Goal: Navigation & Orientation: Understand site structure

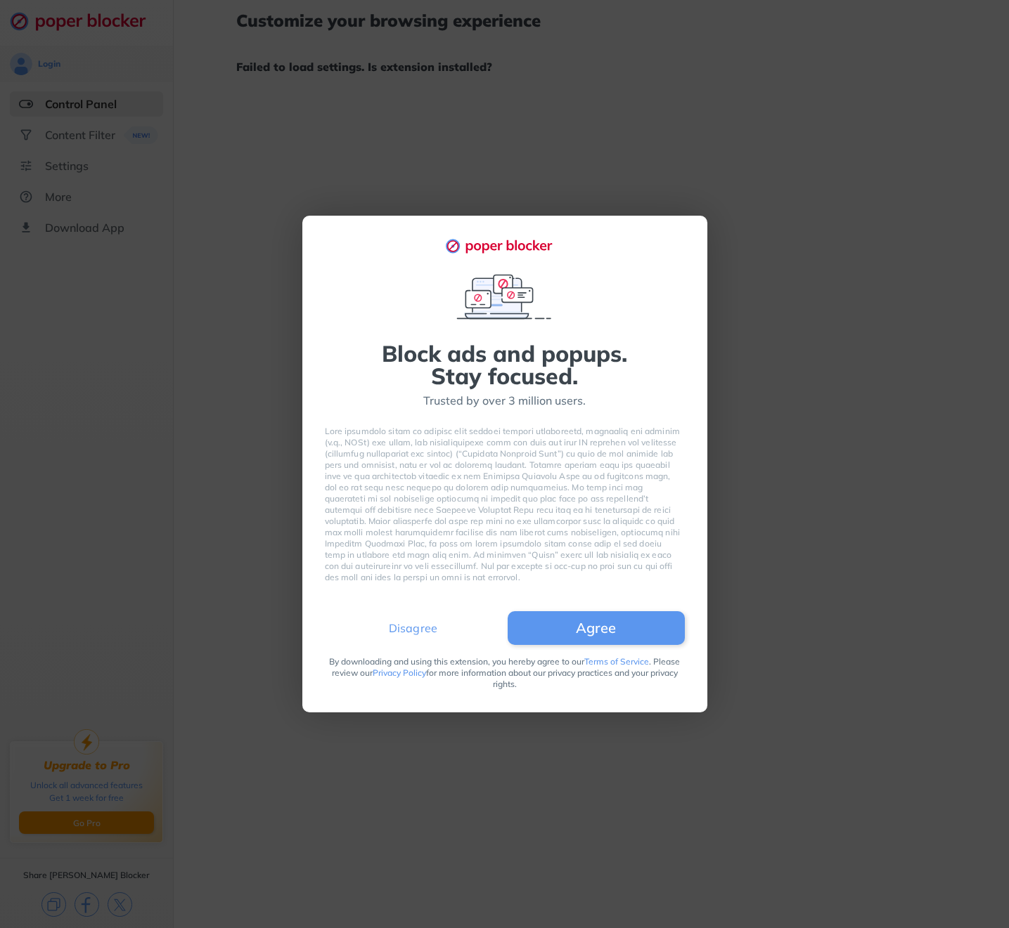
click at [410, 639] on button "Disagree" at bounding box center [413, 628] width 177 height 34
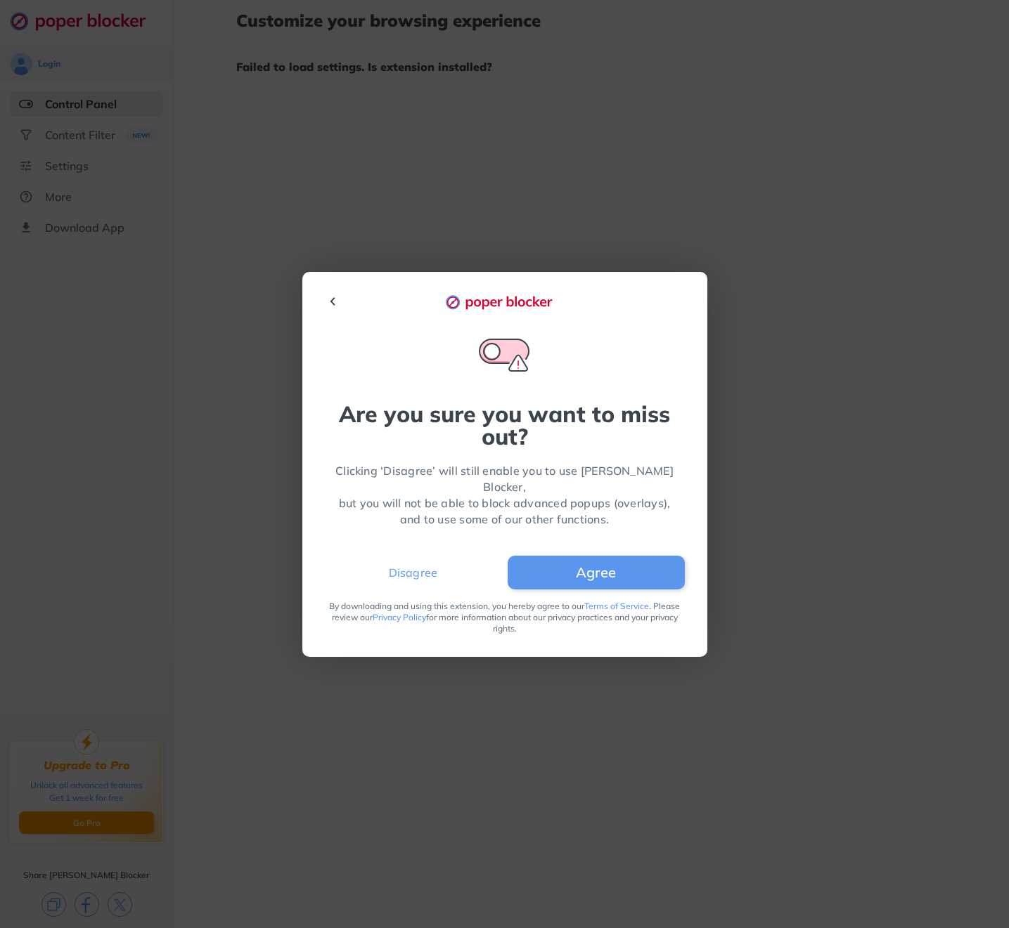
click at [442, 557] on button "Disagree" at bounding box center [413, 573] width 177 height 34
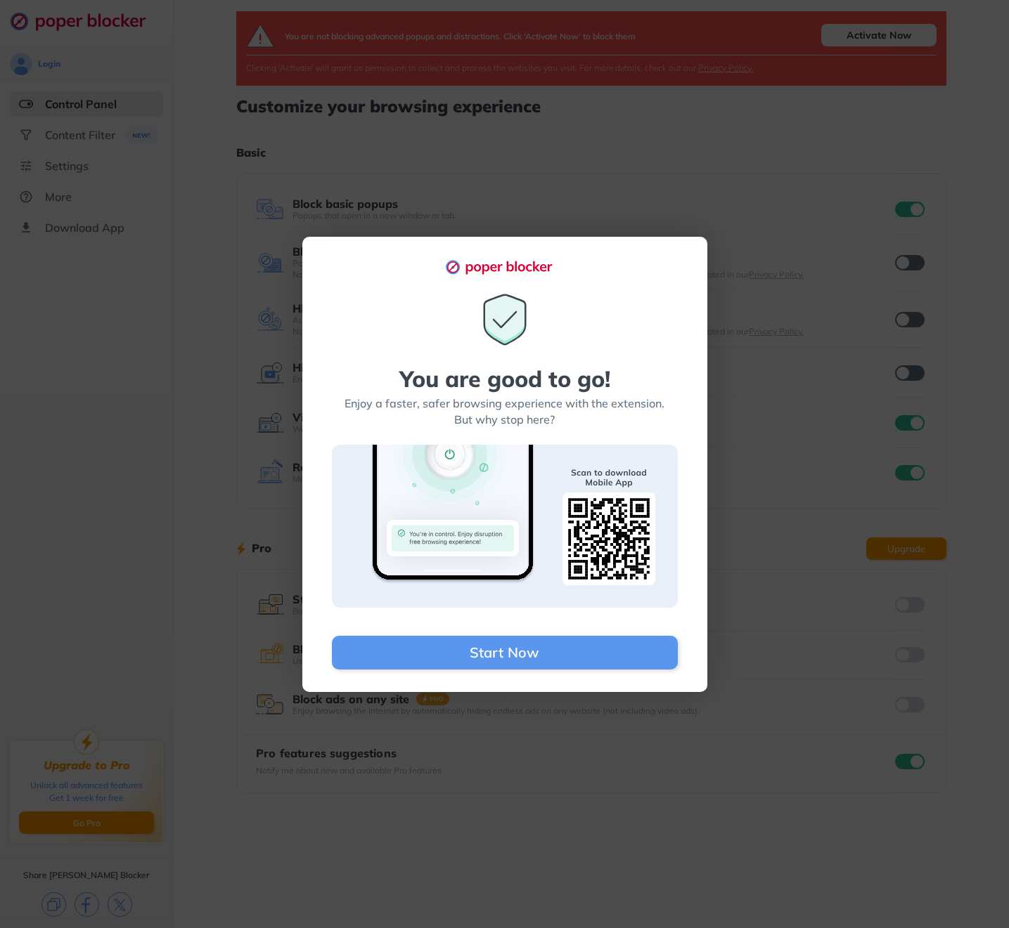
click at [600, 805] on div "You are good to go! Enjoy a faster, safer browsing experience with the extensio…" at bounding box center [504, 464] width 1009 height 928
click at [709, 252] on div "You are good to go! Enjoy a faster, safer browsing experience with the extensio…" at bounding box center [504, 464] width 1009 height 928
click at [725, 204] on div "You are good to go! Enjoy a faster, safer browsing experience with the extensio…" at bounding box center [504, 464] width 1009 height 928
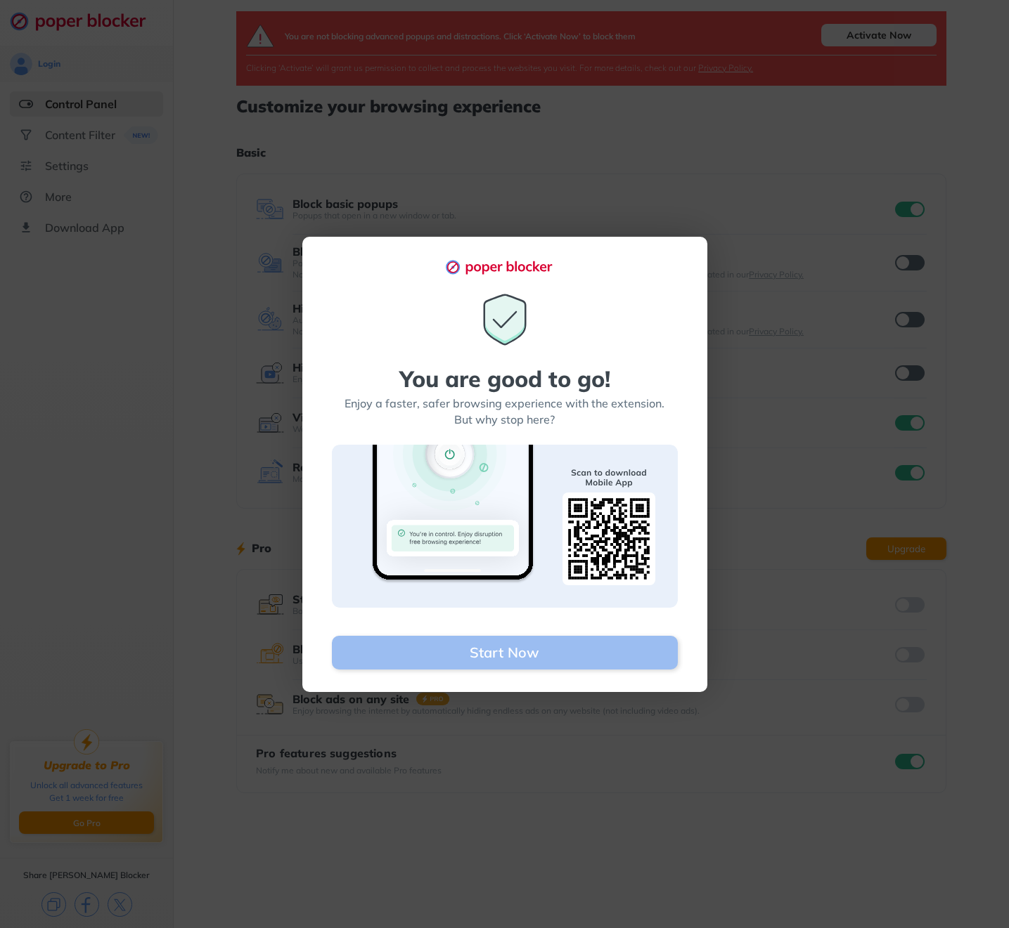
click at [602, 654] on button "Start Now" at bounding box center [505, 653] width 346 height 34
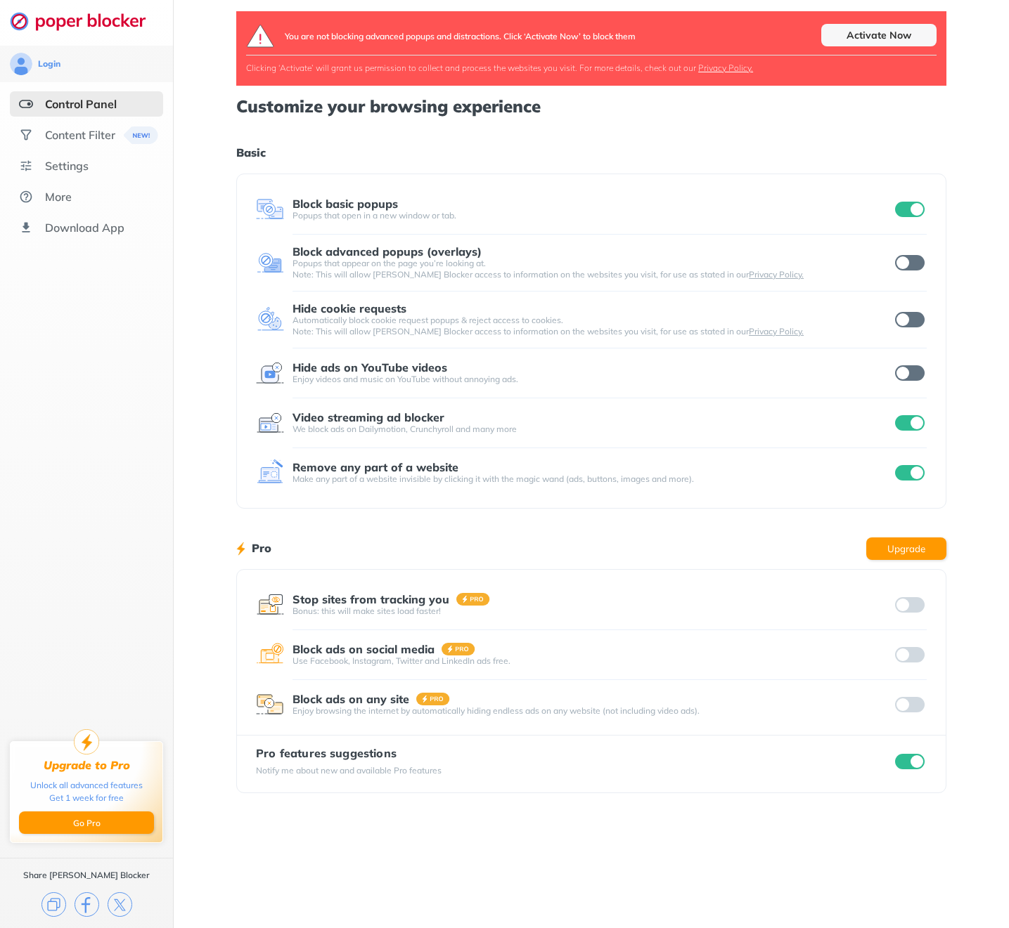
click at [909, 371] on input "checkbox" at bounding box center [910, 372] width 30 height 15
click at [907, 767] on input "checkbox" at bounding box center [910, 761] width 30 height 15
click at [57, 129] on div "Content Filter" at bounding box center [80, 135] width 70 height 14
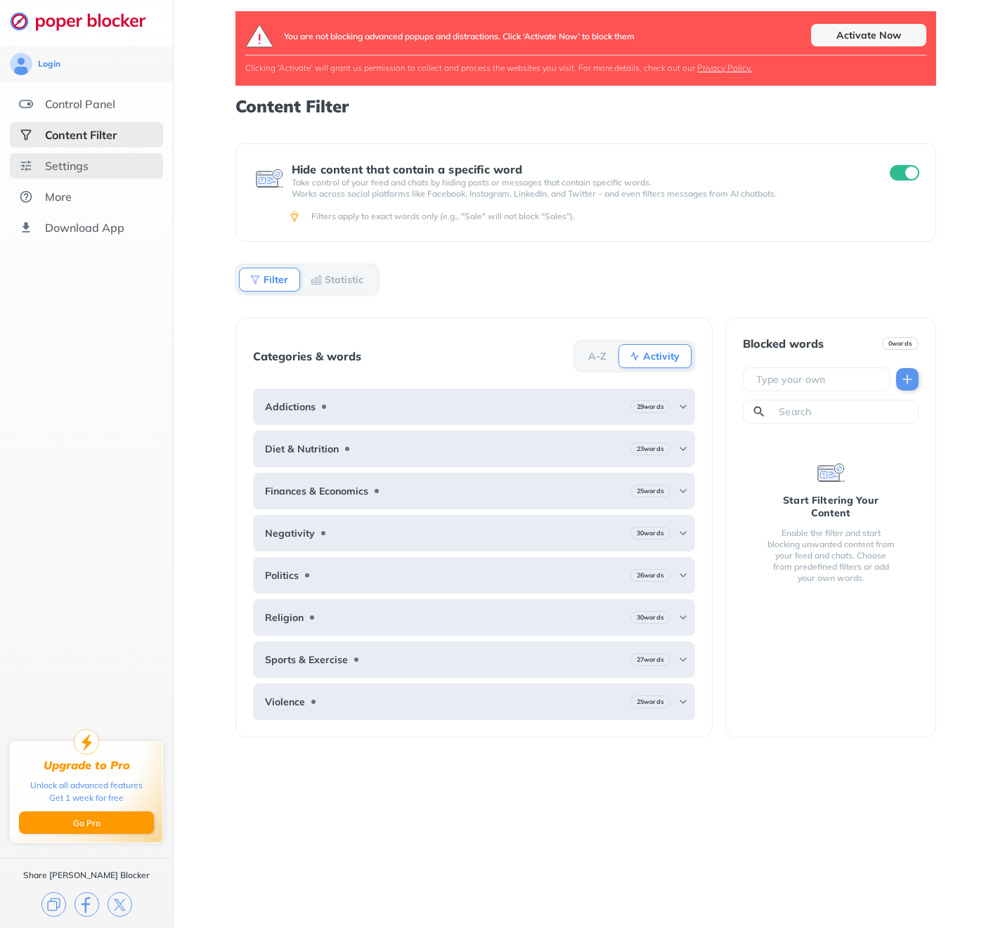
click at [105, 166] on div "Settings" at bounding box center [86, 165] width 153 height 25
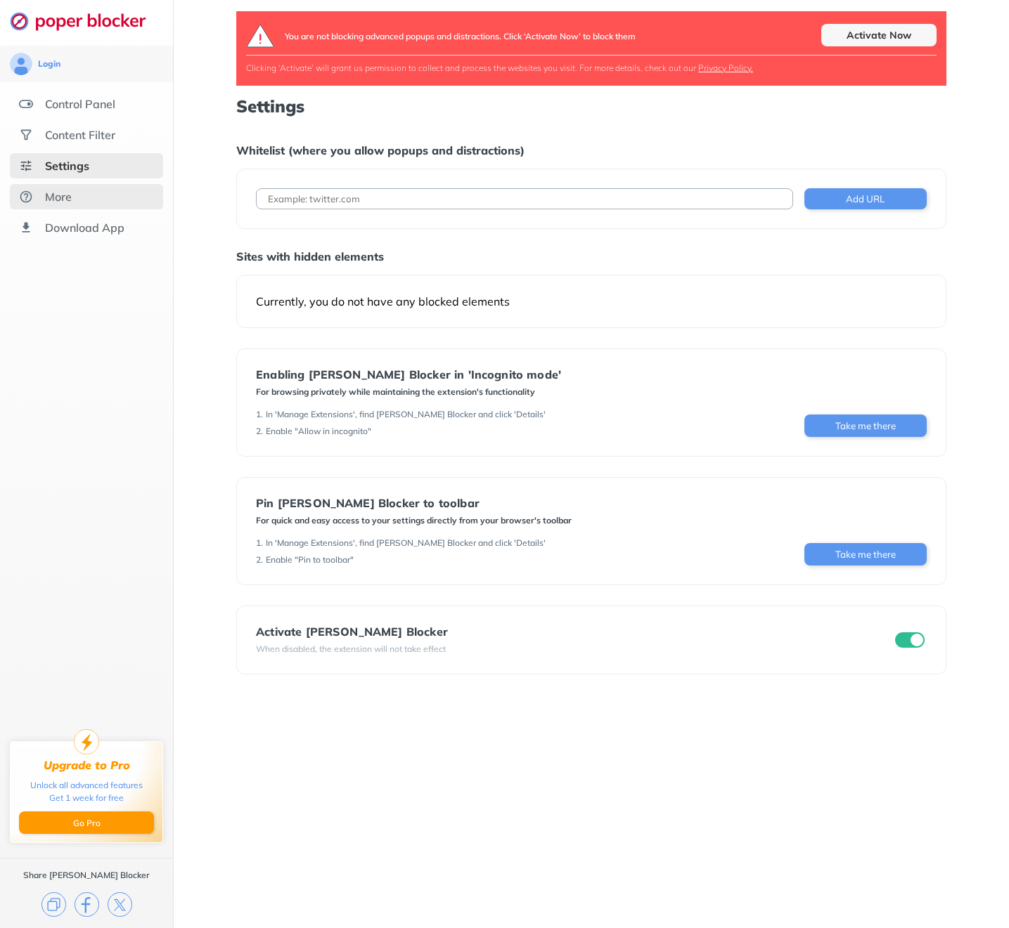
click at [115, 195] on div "More" at bounding box center [86, 196] width 153 height 25
